Goal: Information Seeking & Learning: Find specific fact

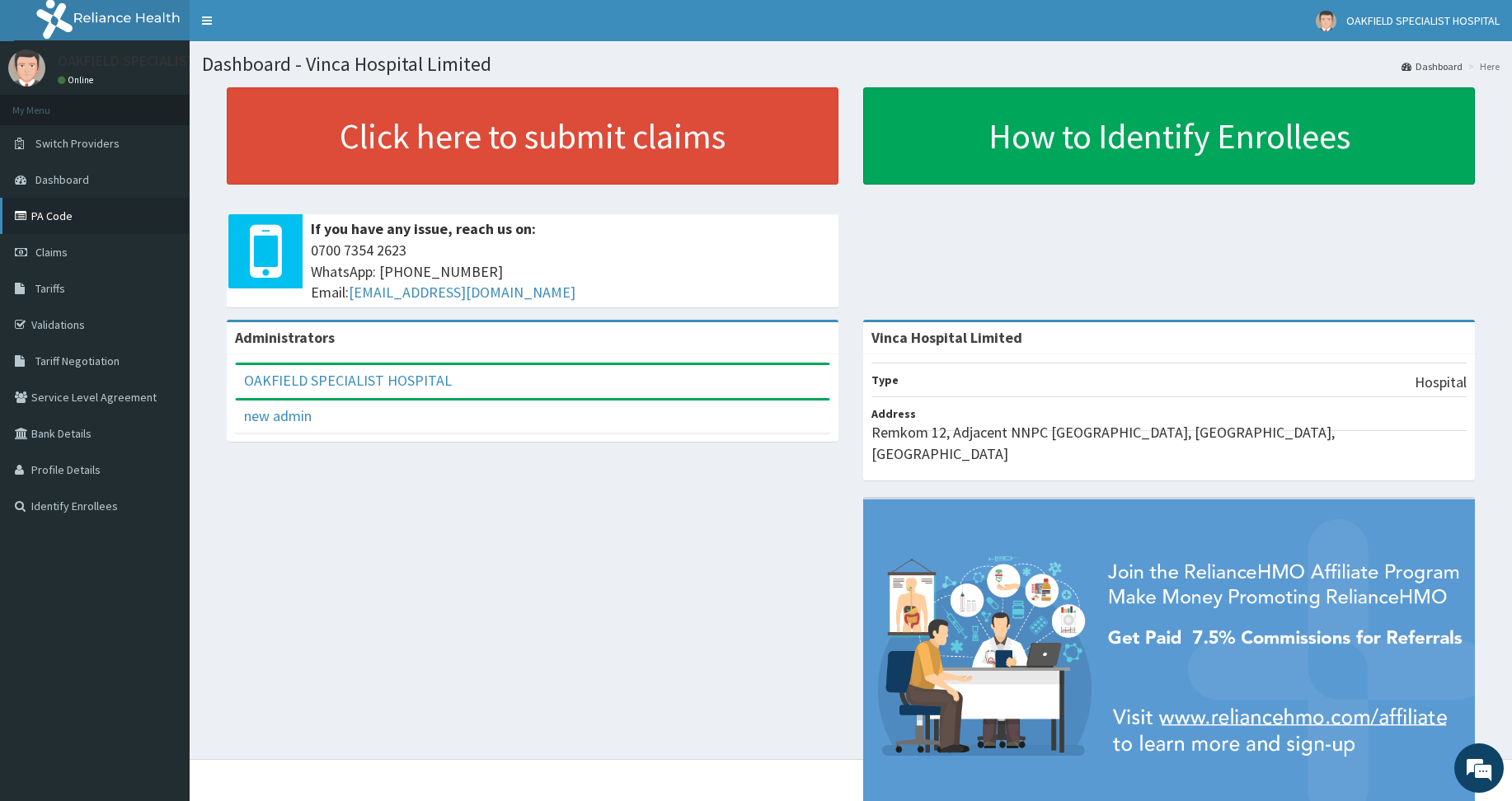
click at [52, 219] on link "PA Code" at bounding box center [94, 216] width 189 height 36
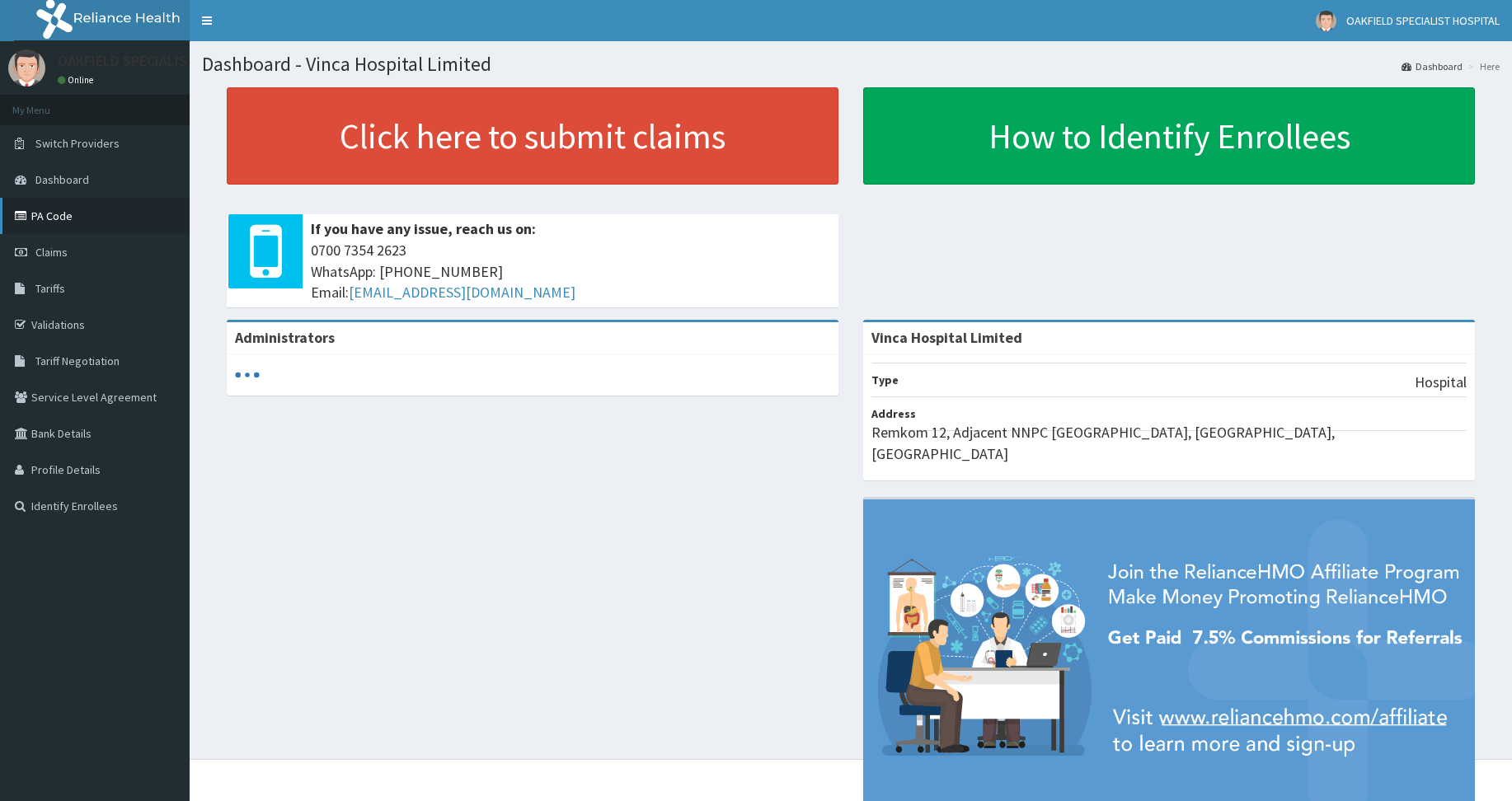
click at [47, 219] on link "PA Code" at bounding box center [94, 216] width 189 height 36
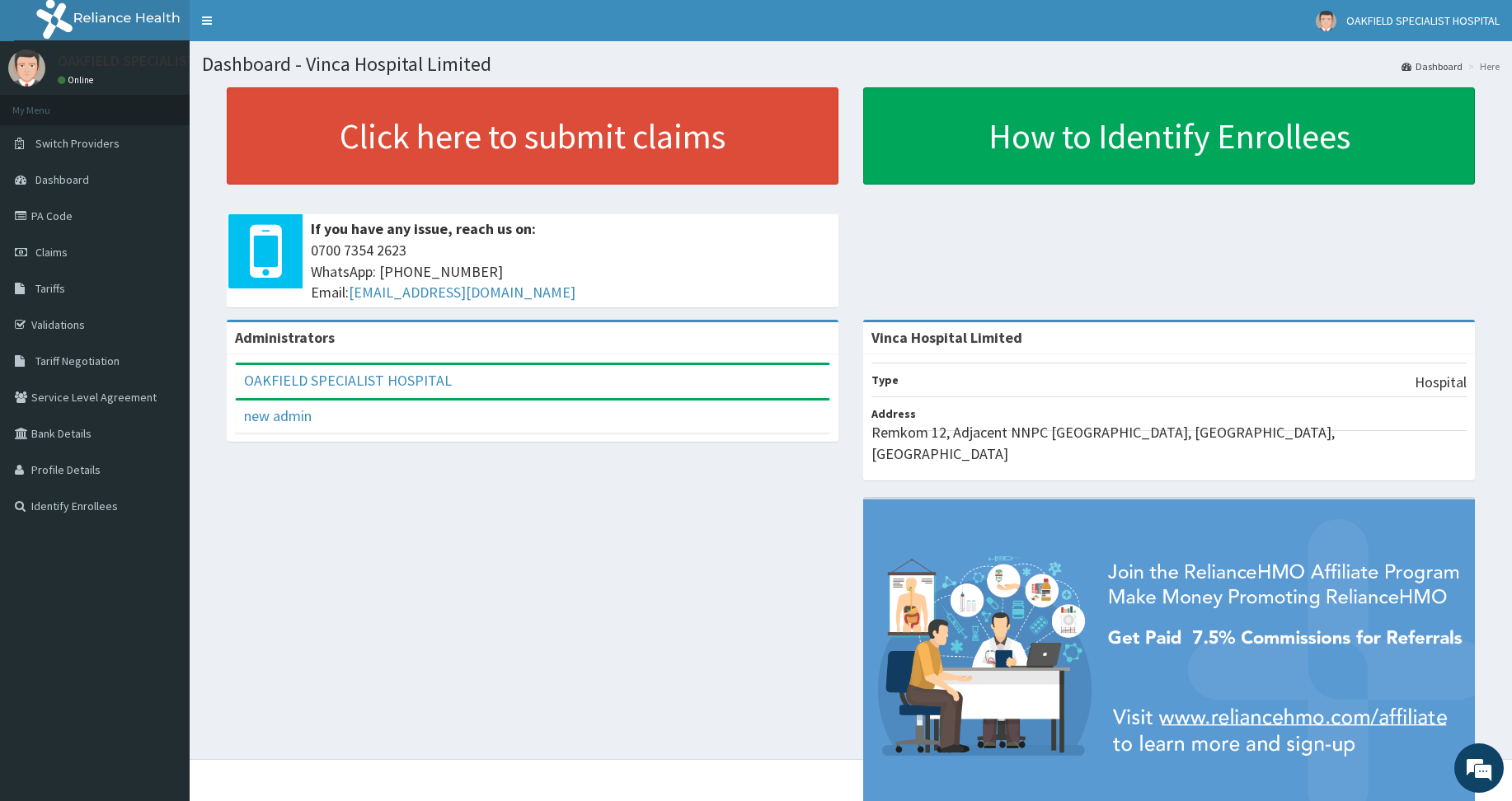
click at [494, 197] on p at bounding box center [532, 196] width 611 height 21
click at [41, 220] on link "PA Code" at bounding box center [94, 216] width 189 height 36
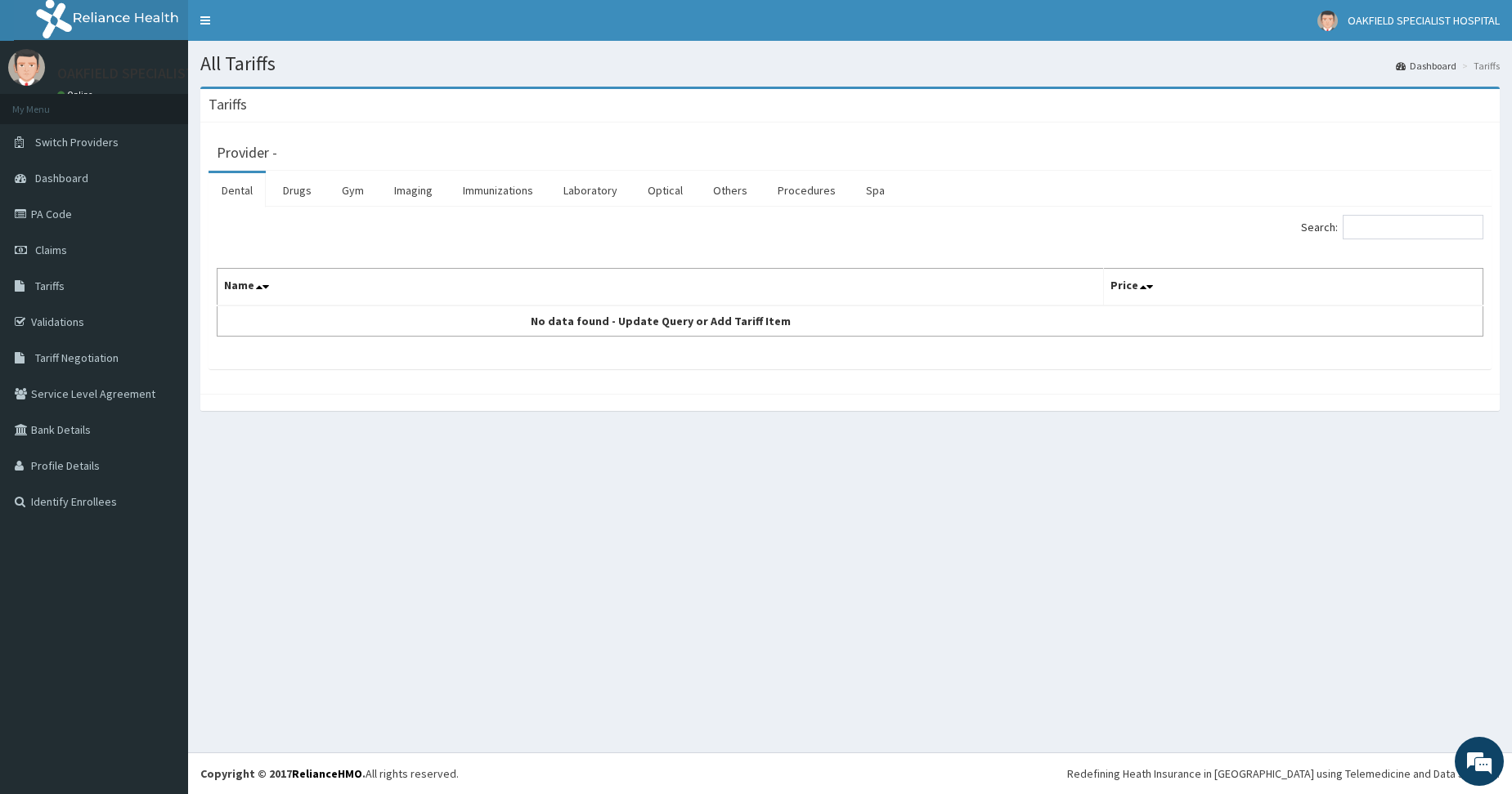
click at [286, 183] on link "Drugs" at bounding box center [297, 190] width 55 height 34
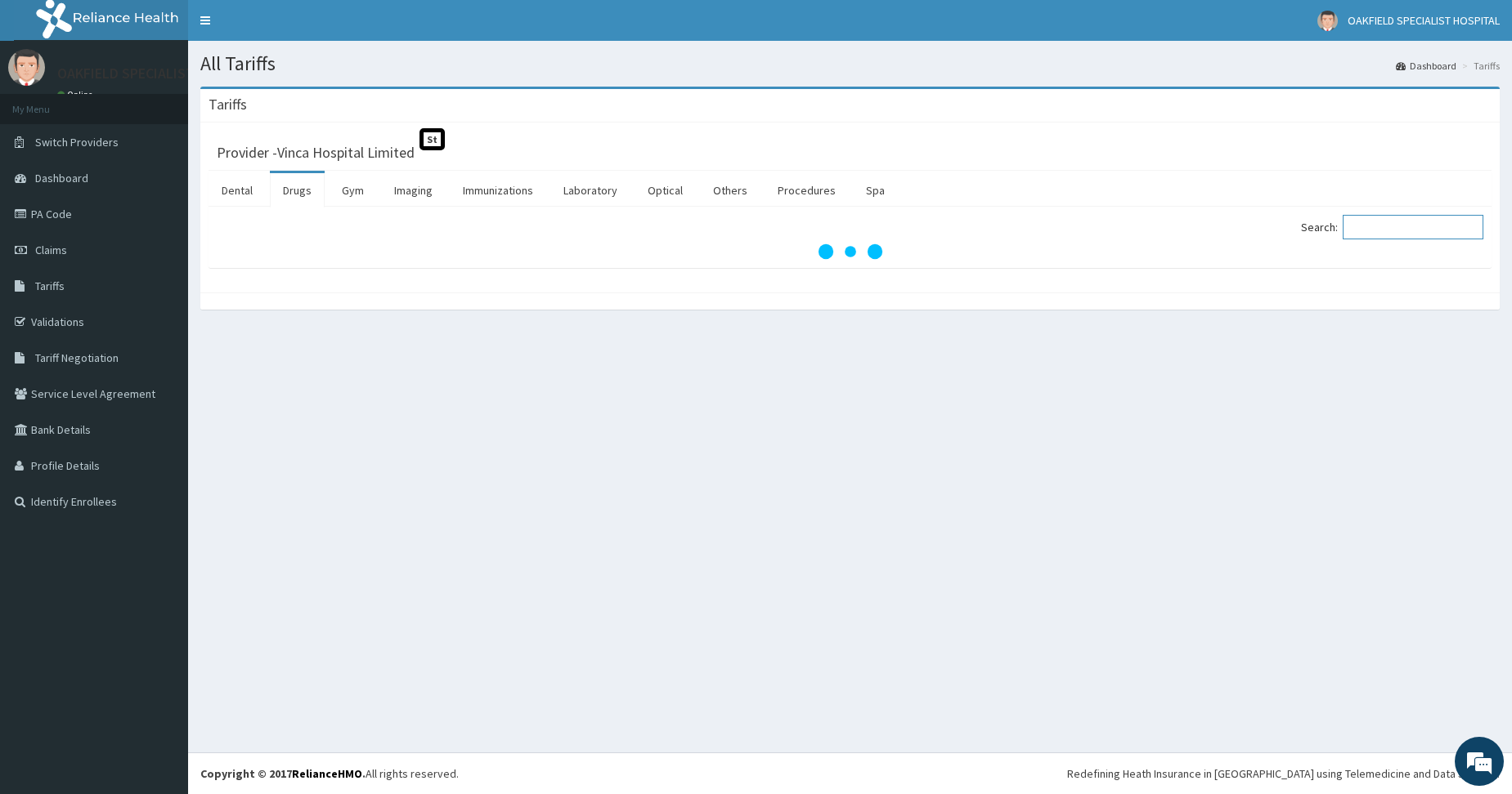
click at [1388, 222] on input "Search:" at bounding box center [1412, 227] width 141 height 24
type input "AUGMEN"
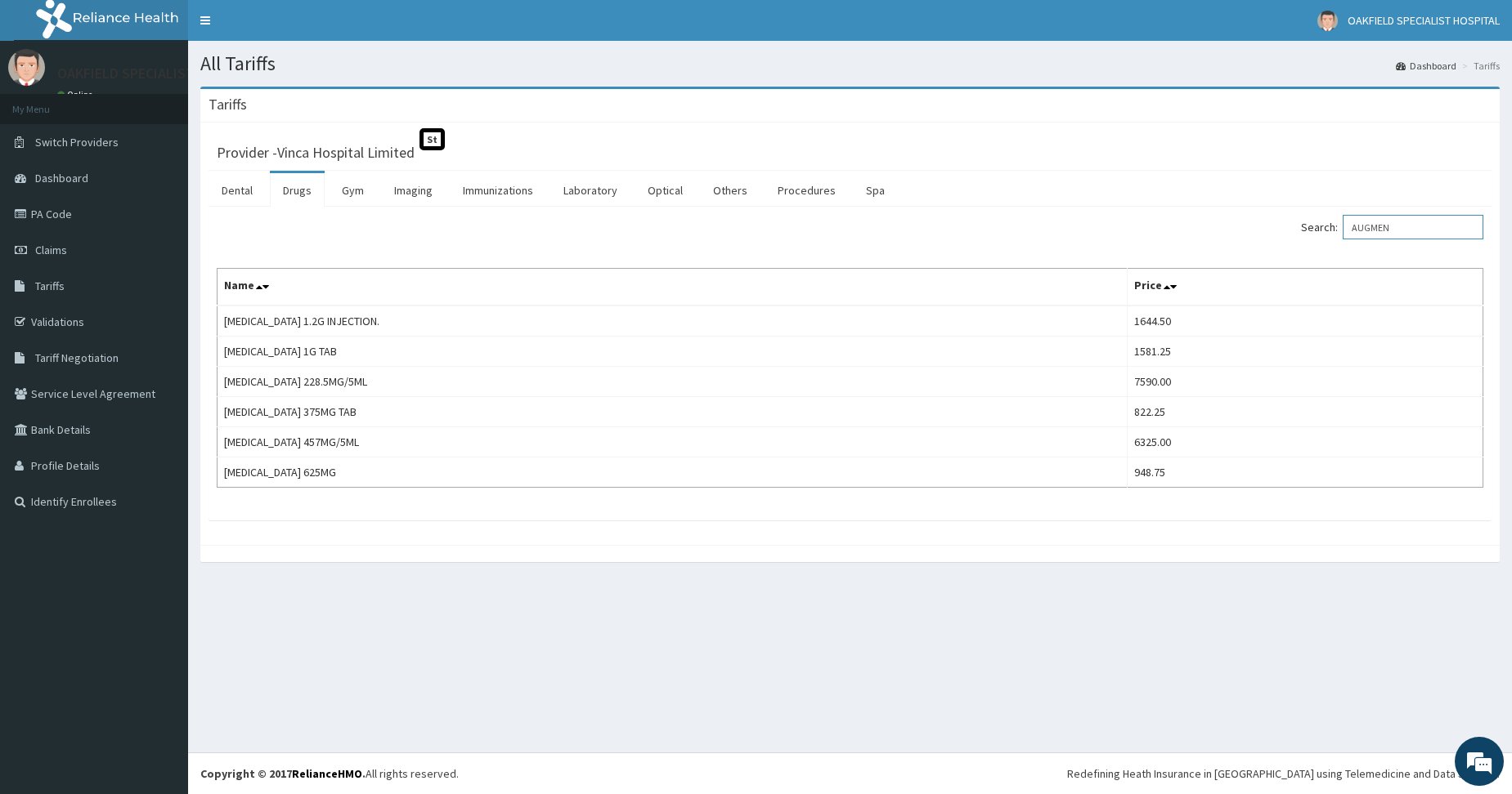
drag, startPoint x: 1426, startPoint y: 224, endPoint x: 1300, endPoint y: 206, distance: 127.3
click at [1300, 206] on div "Dental Drugs Gym Imaging Immunizations Laboratory Optical Others Procedures Spa…" at bounding box center [850, 346] width 1283 height 349
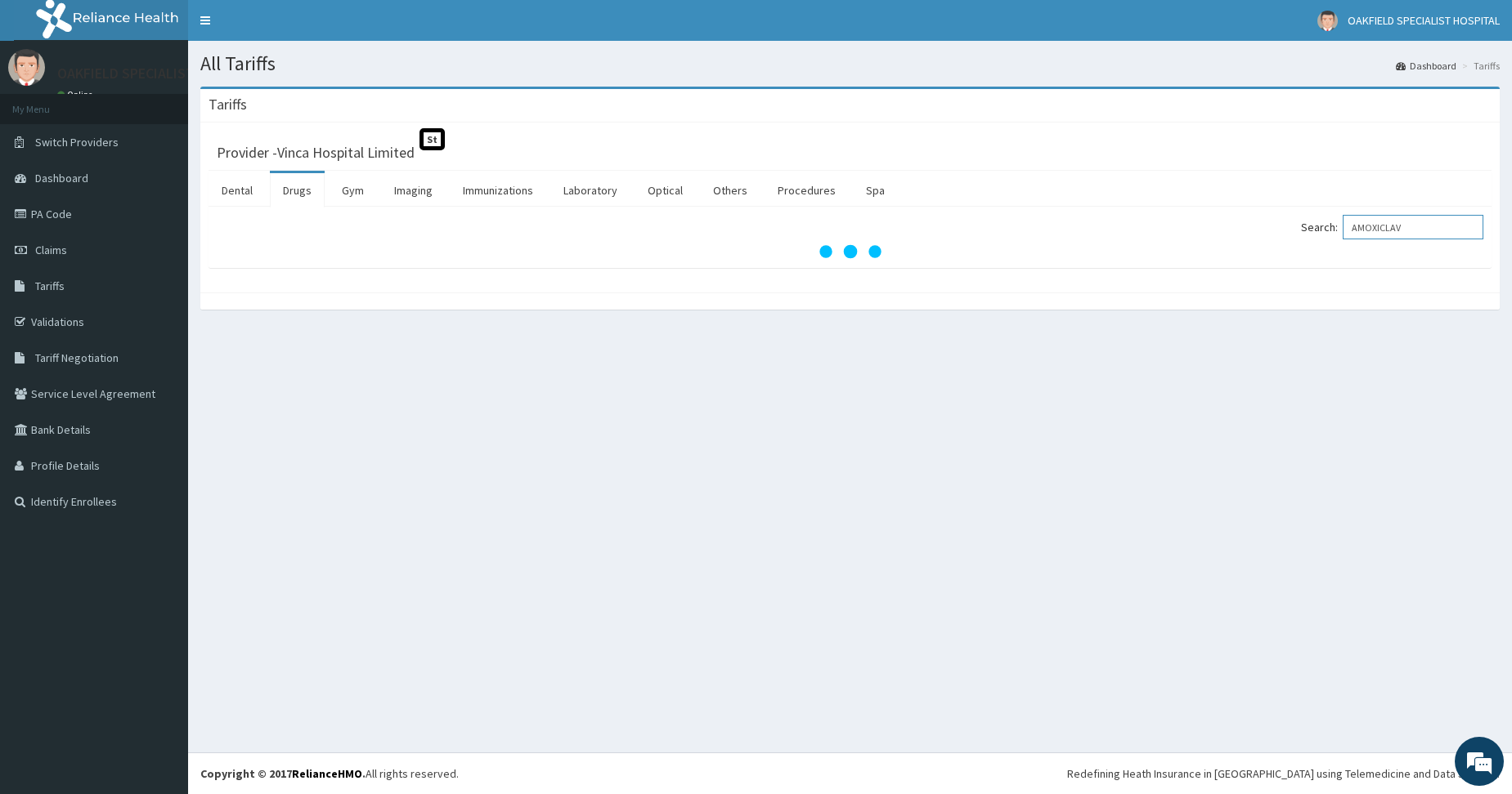
type input "AMOXICLAV"
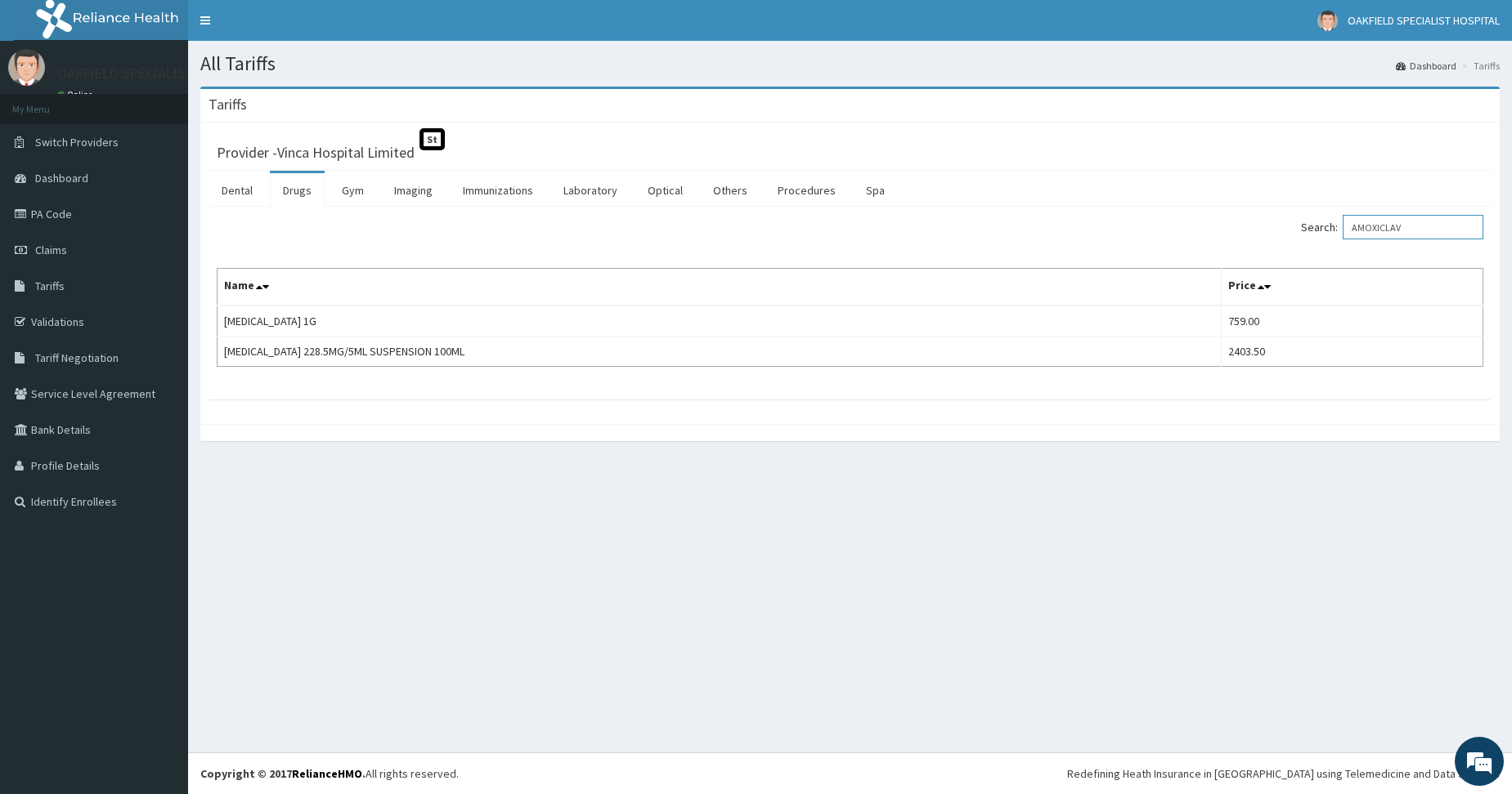
drag, startPoint x: 1426, startPoint y: 234, endPoint x: 1333, endPoint y: 218, distance: 94.4
click at [1333, 218] on label "Search: AMOXICLAV" at bounding box center [1391, 227] width 183 height 24
paste input "Tribotan"
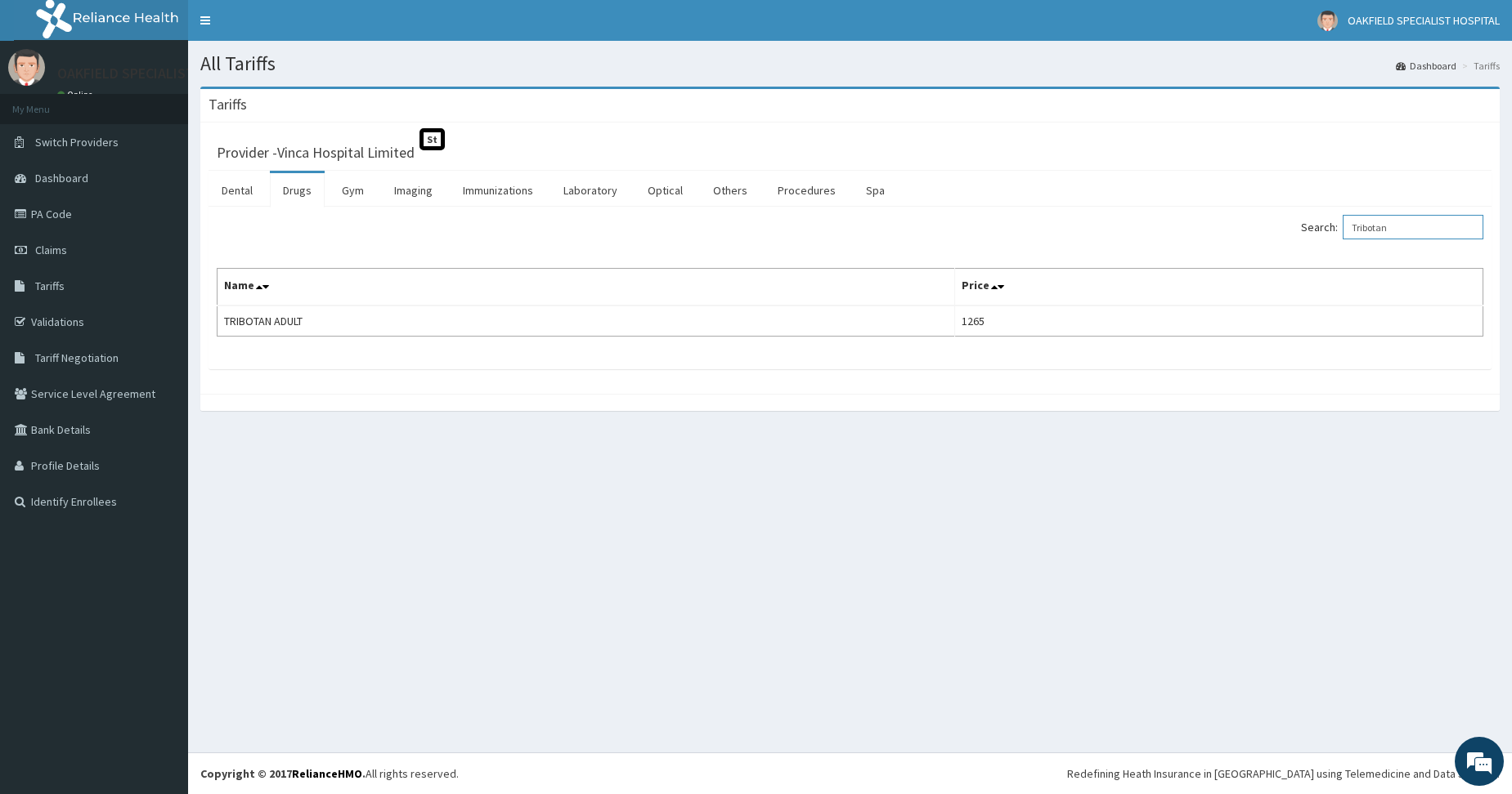
type input "Tribotan"
drag, startPoint x: 1424, startPoint y: 223, endPoint x: 1344, endPoint y: 234, distance: 80.8
click at [1344, 234] on label "Search: Tribotan" at bounding box center [1391, 227] width 183 height 24
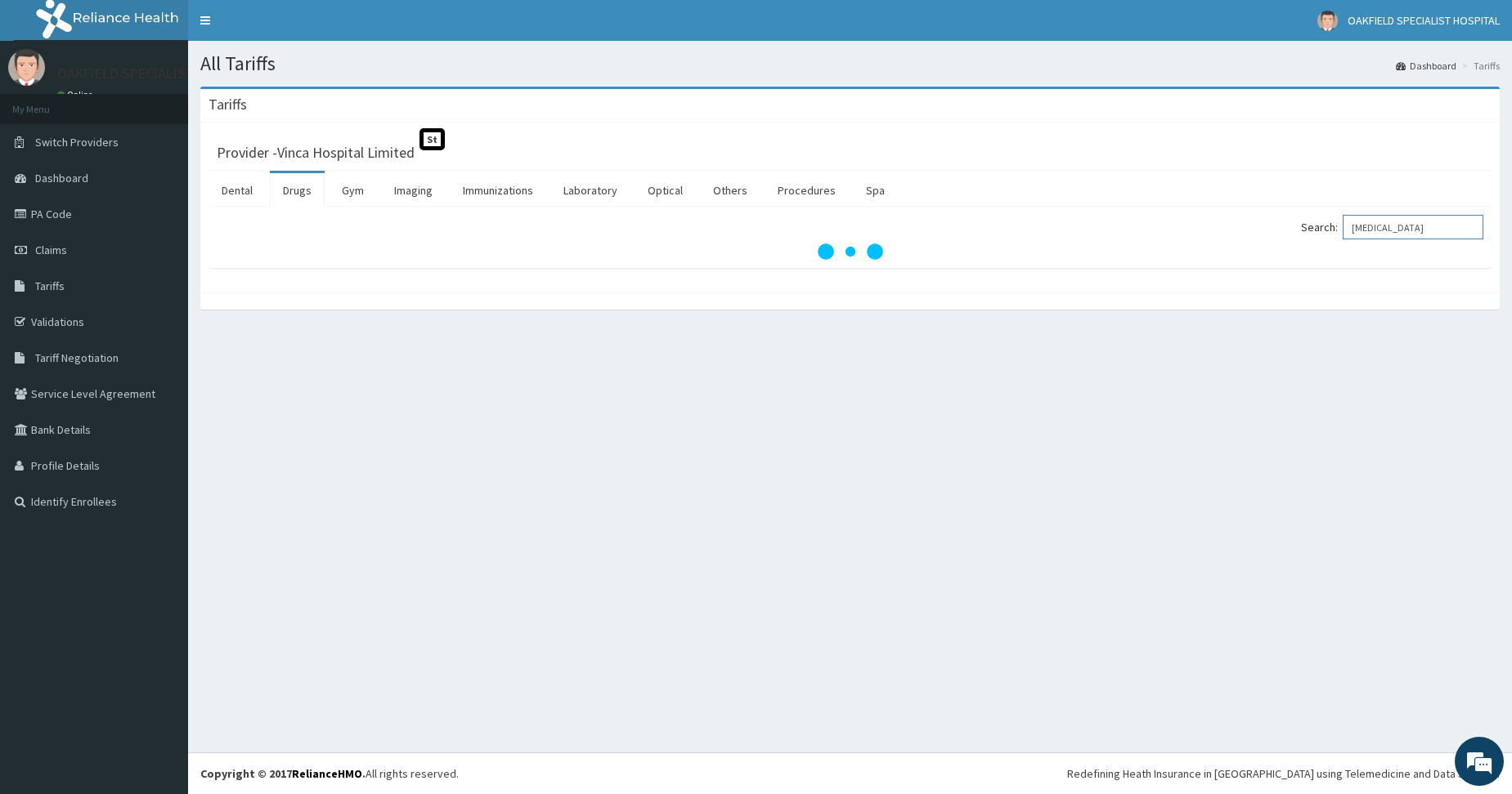
type input "[MEDICAL_DATA]"
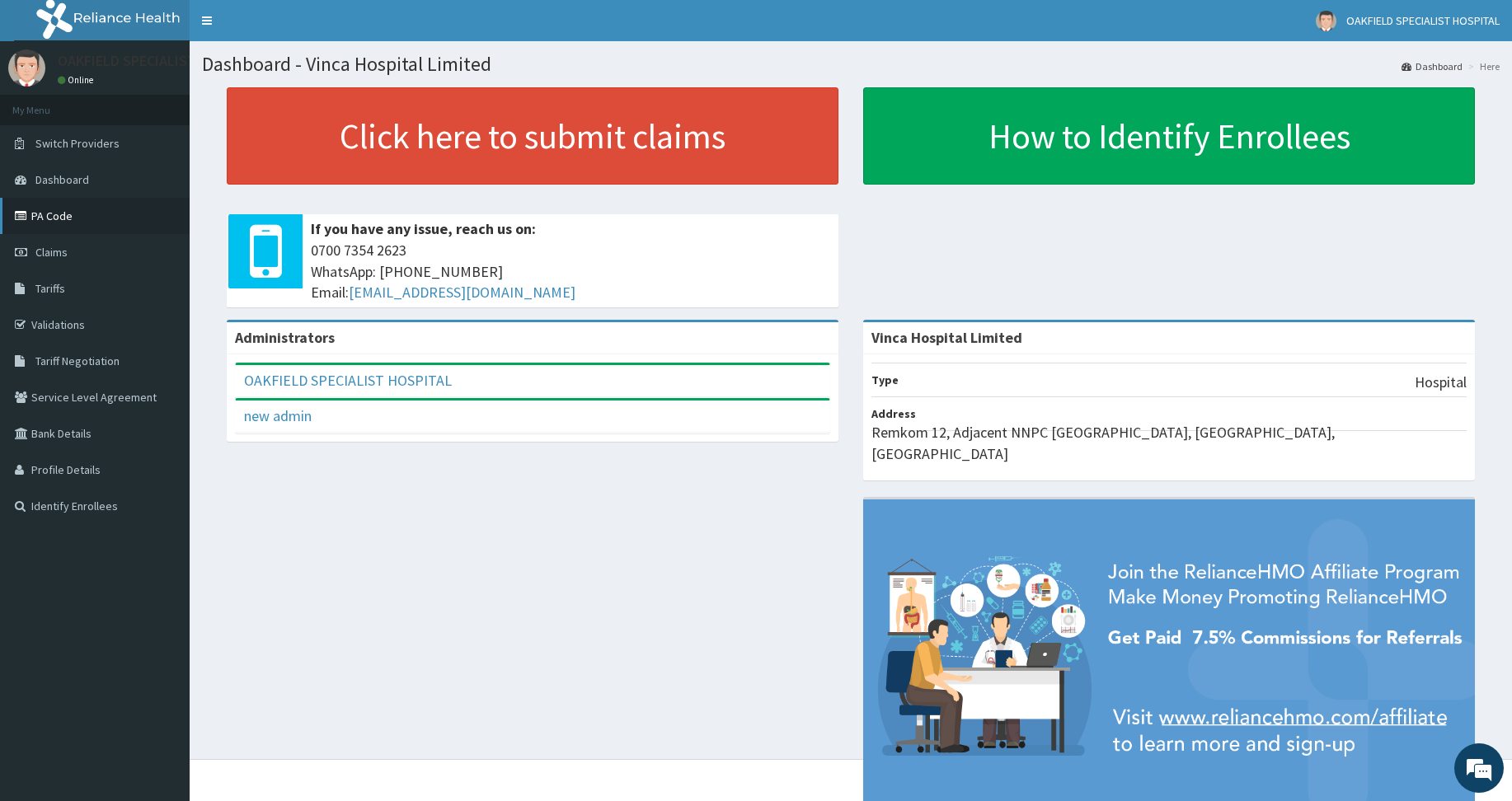
click at [45, 213] on link "PA Code" at bounding box center [94, 216] width 189 height 36
